Goal: Information Seeking & Learning: Learn about a topic

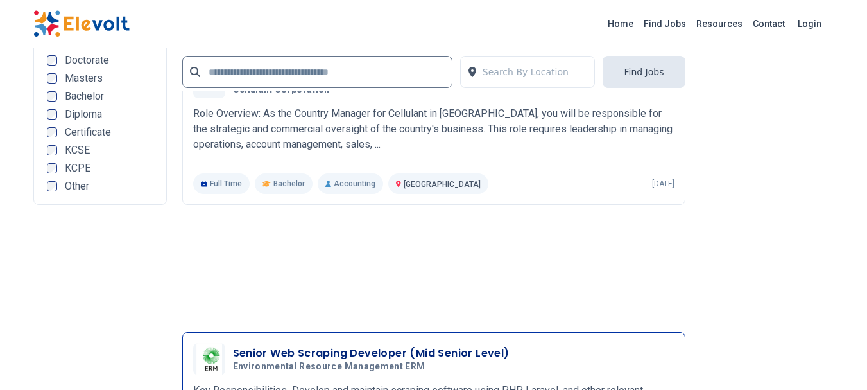
scroll to position [3124, 0]
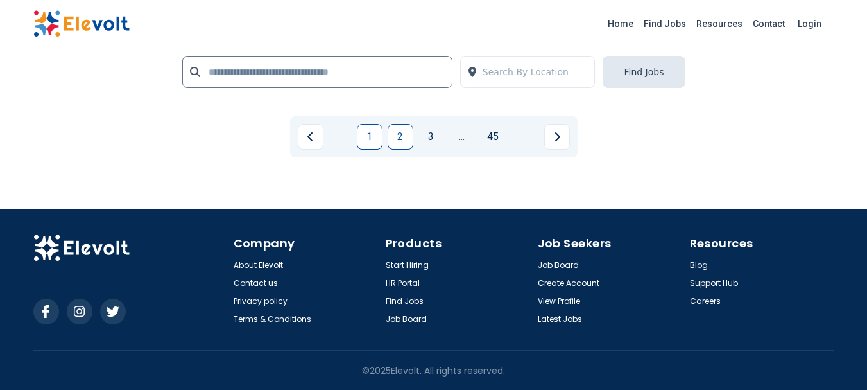
click at [402, 136] on link "2" at bounding box center [401, 137] width 26 height 26
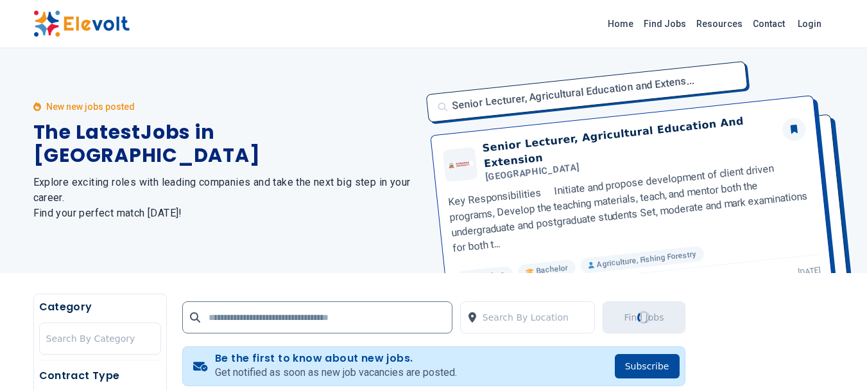
scroll to position [321, 0]
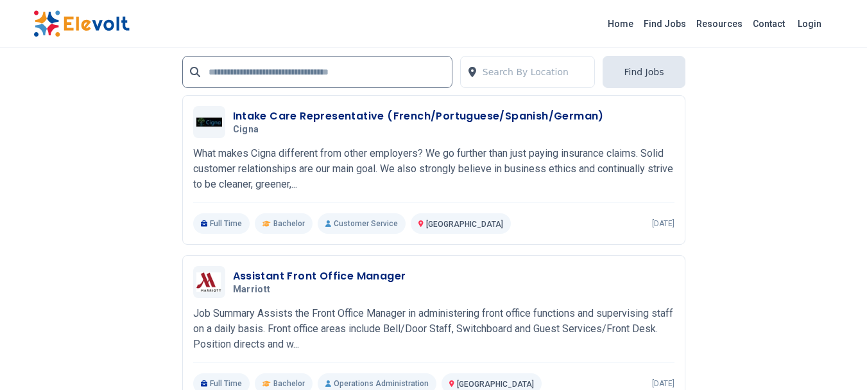
scroll to position [2887, 0]
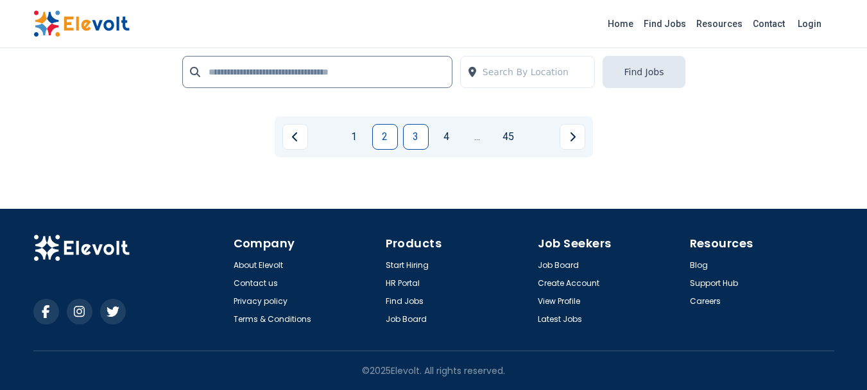
click at [413, 137] on link "3" at bounding box center [416, 137] width 26 height 26
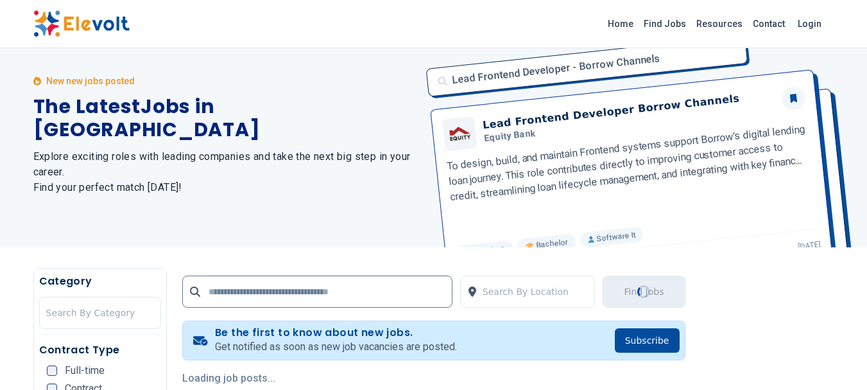
scroll to position [0, 0]
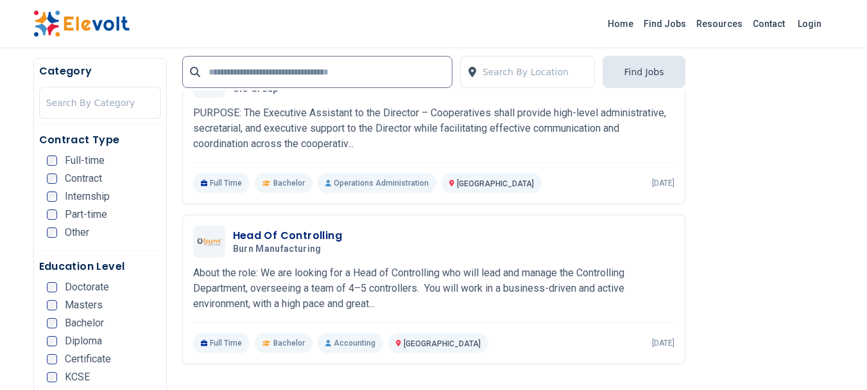
scroll to position [1926, 0]
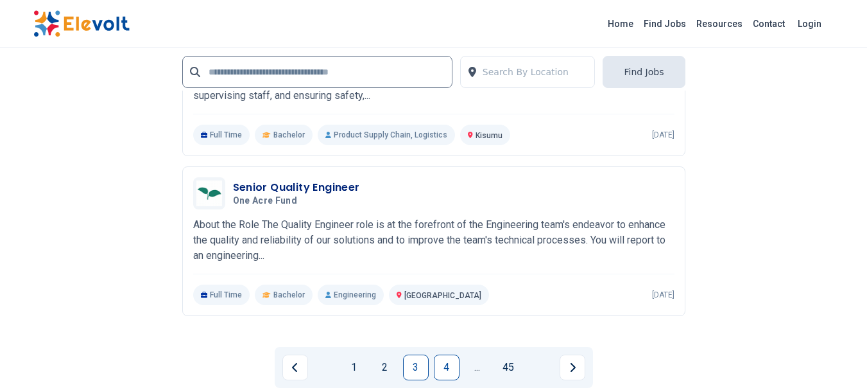
click at [449, 369] on link "4" at bounding box center [447, 367] width 26 height 26
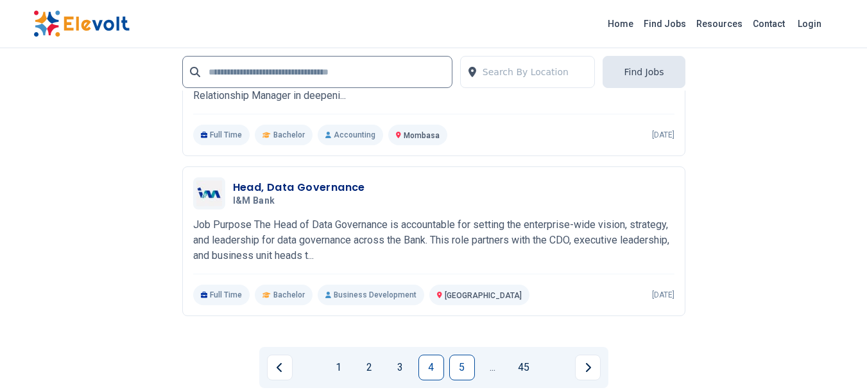
click at [460, 367] on link "5" at bounding box center [462, 367] width 26 height 26
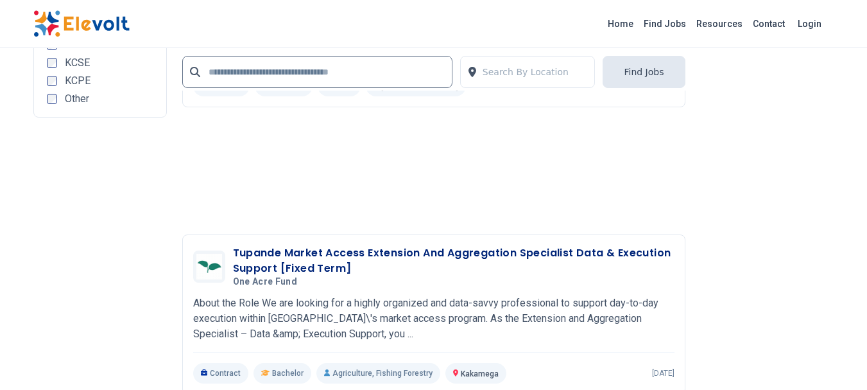
scroll to position [2889, 0]
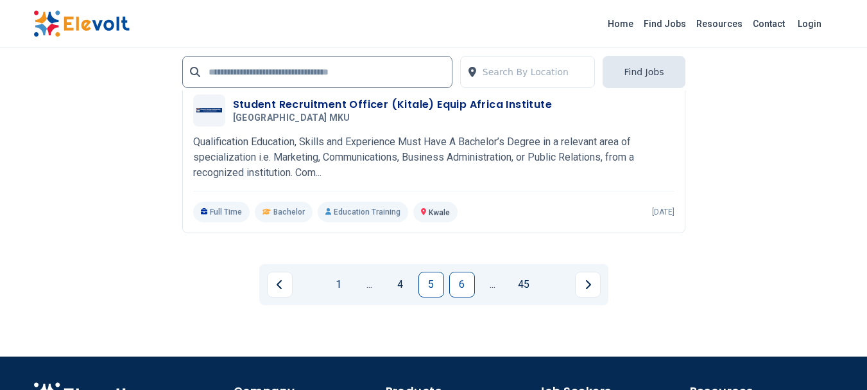
click at [458, 282] on link "6" at bounding box center [462, 285] width 26 height 26
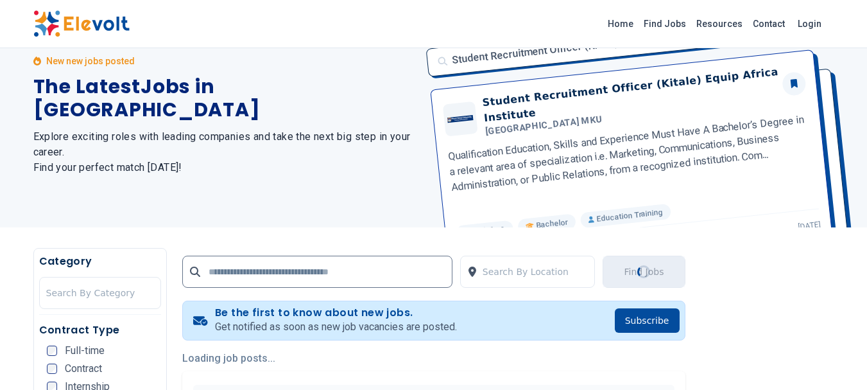
scroll to position [0, 0]
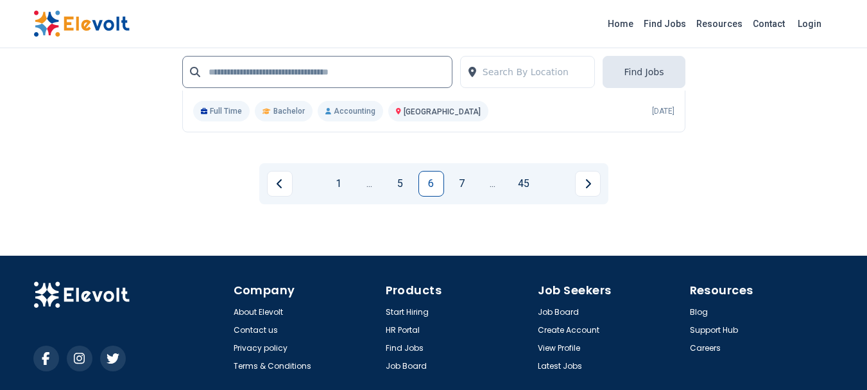
scroll to position [3023, 0]
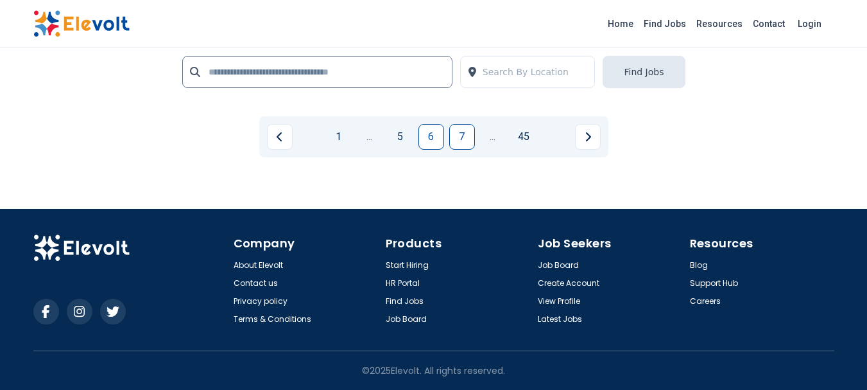
click at [463, 135] on link "7" at bounding box center [462, 137] width 26 height 26
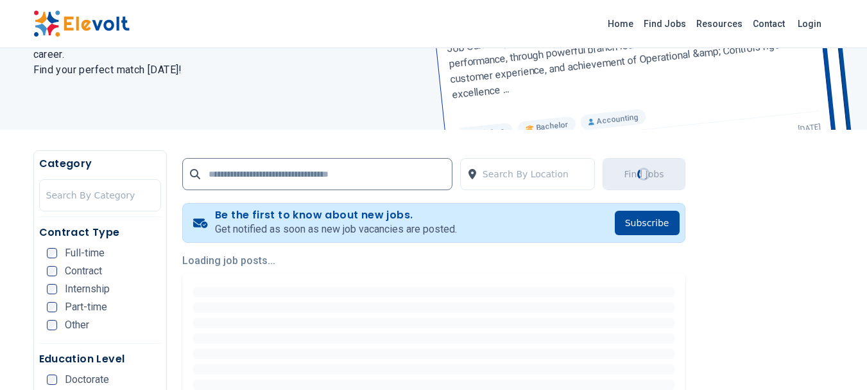
scroll to position [0, 0]
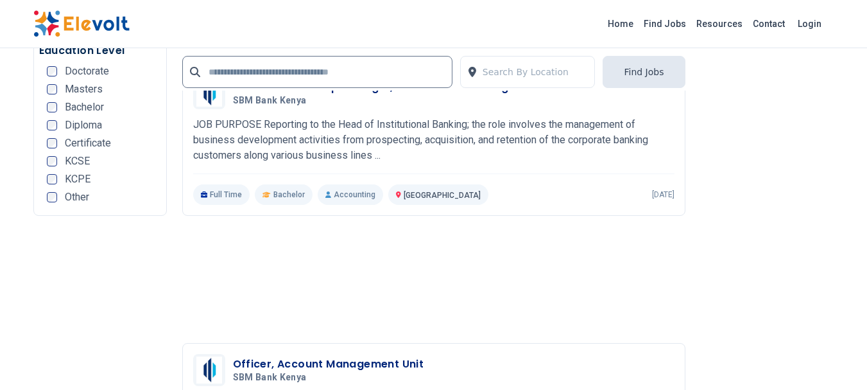
scroll to position [2889, 0]
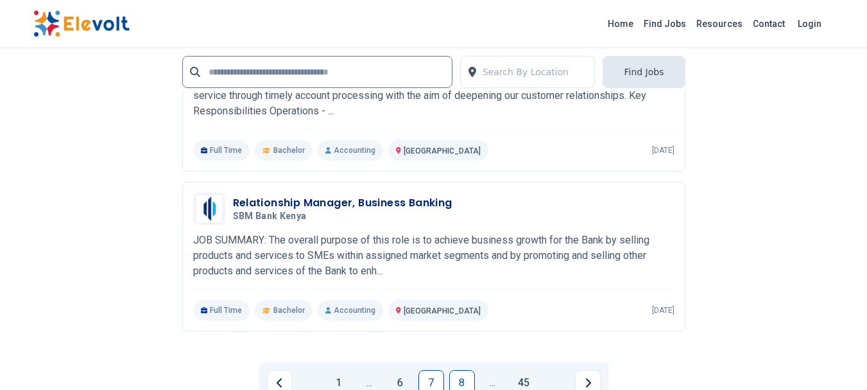
click at [455, 370] on link "8" at bounding box center [462, 383] width 26 height 26
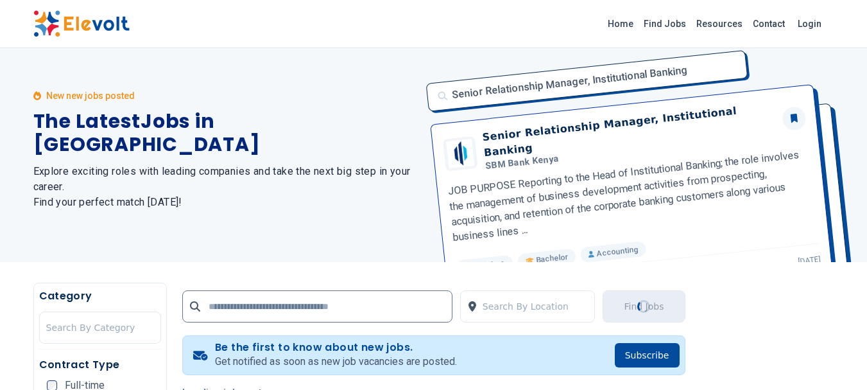
scroll to position [0, 0]
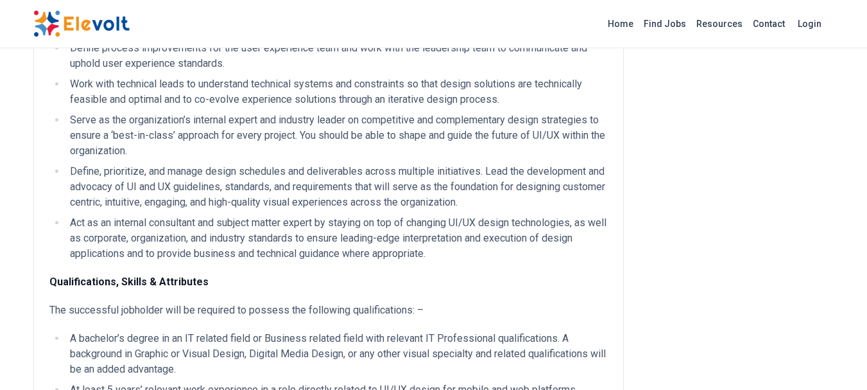
scroll to position [963, 0]
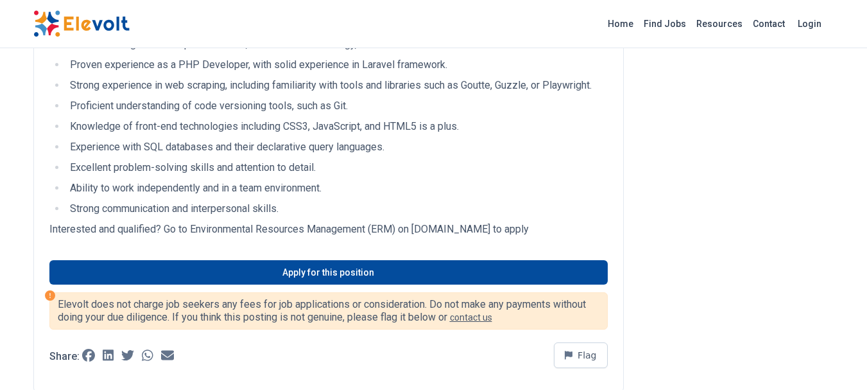
scroll to position [252, 0]
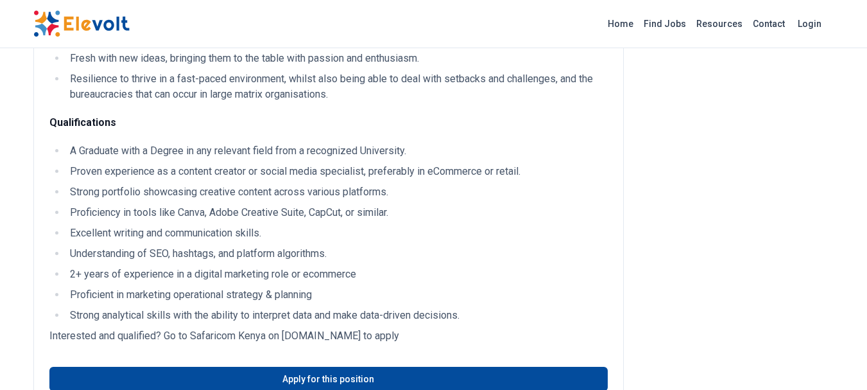
scroll to position [963, 0]
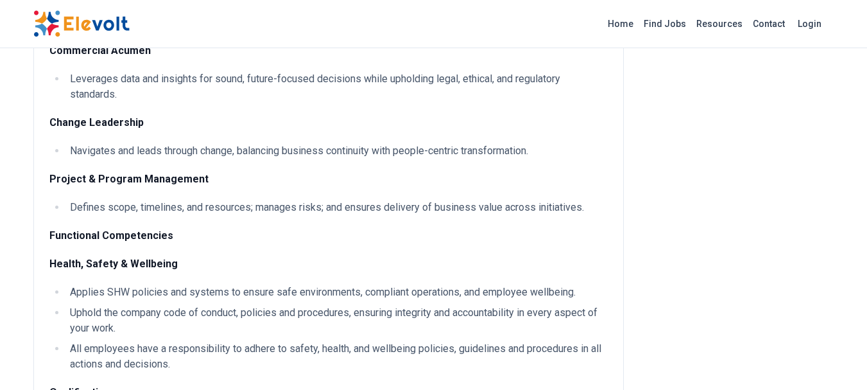
scroll to position [1926, 0]
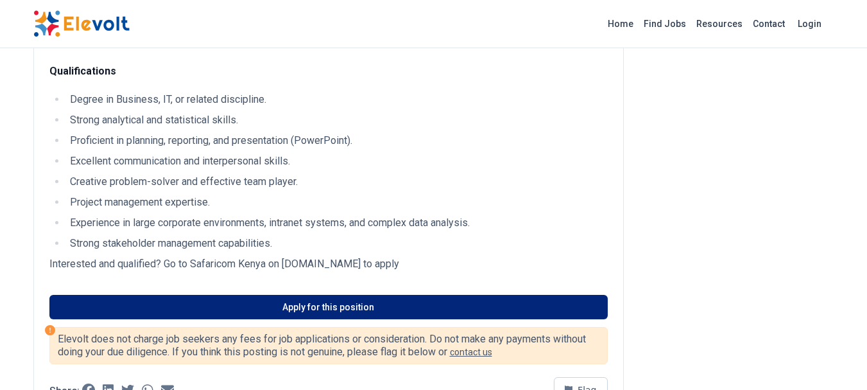
click at [321, 307] on link "Apply for this position" at bounding box center [328, 307] width 559 height 24
